Goal: Task Accomplishment & Management: Manage account settings

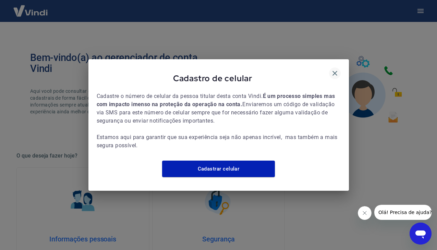
click at [337, 69] on icon "button" at bounding box center [335, 73] width 8 height 8
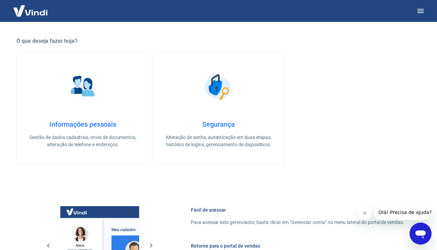
scroll to position [244, 0]
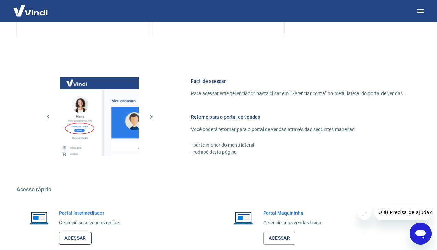
click at [77, 237] on link "Acessar" at bounding box center [75, 238] width 33 height 13
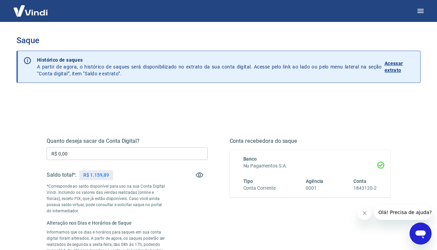
click at [137, 156] on input "R$ 0,00" at bounding box center [127, 153] width 161 height 13
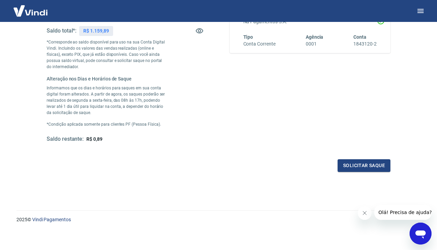
scroll to position [146, 0]
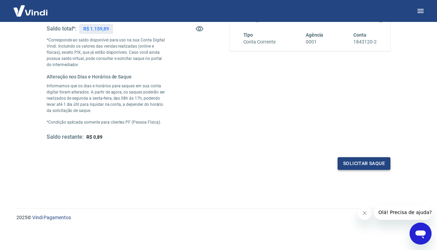
type input "R$ 1.159,00"
click at [375, 164] on button "Solicitar saque" at bounding box center [364, 163] width 53 height 13
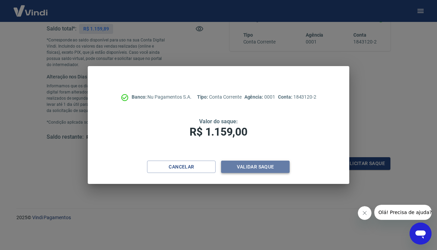
click at [258, 167] on button "Validar saque" at bounding box center [255, 167] width 69 height 13
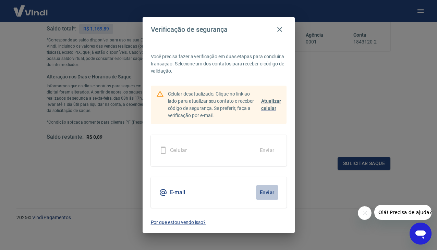
click at [263, 193] on button "Enviar" at bounding box center [267, 192] width 22 height 14
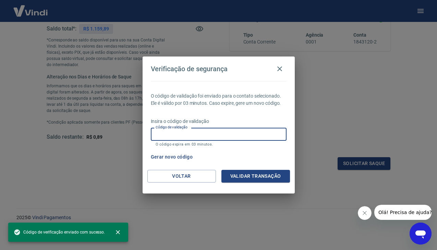
click at [195, 132] on input "Código de validação" at bounding box center [219, 134] width 136 height 13
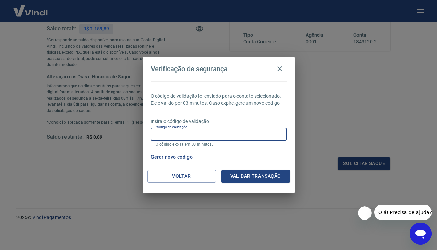
paste input "785595"
type input "785595"
click at [245, 173] on button "Validar transação" at bounding box center [255, 176] width 69 height 13
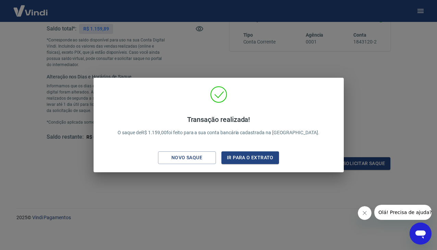
click at [235, 221] on div "Transação realizada! O saque de R$ 1.159,00 foi feito para a sua conta bancária…" at bounding box center [218, 125] width 437 height 250
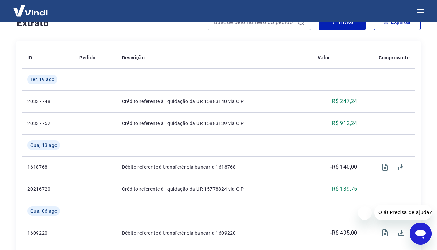
scroll to position [81, 0]
